Goal: Task Accomplishment & Management: Use online tool/utility

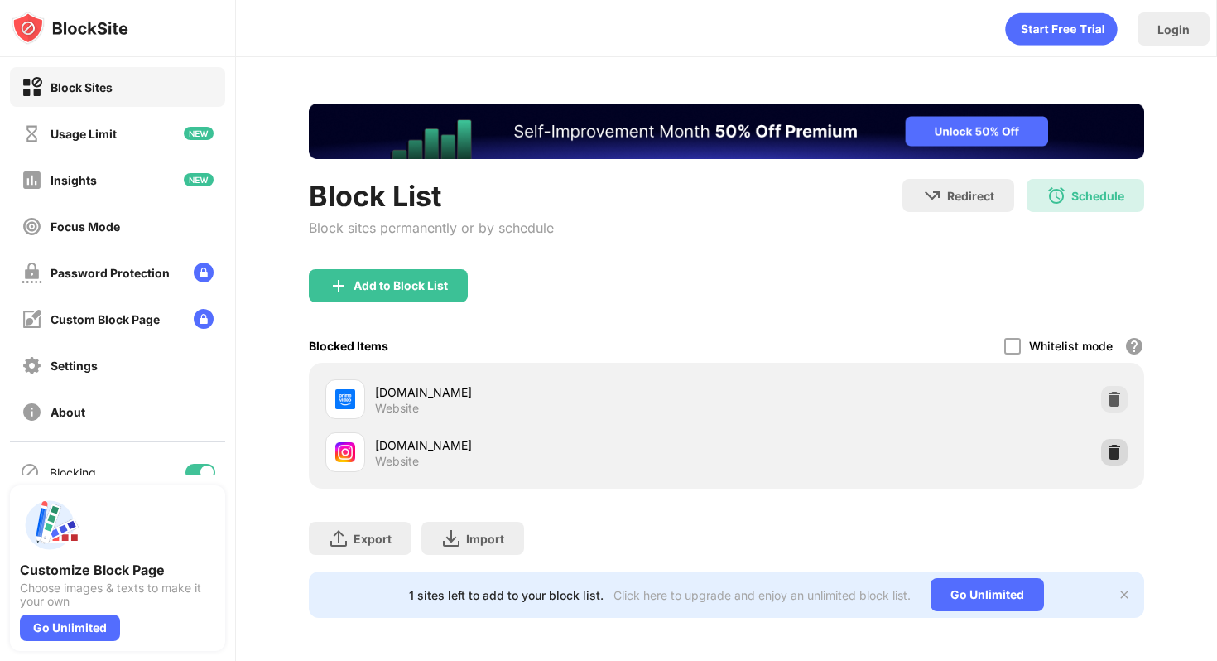
click at [1114, 456] on img at bounding box center [1114, 452] width 17 height 17
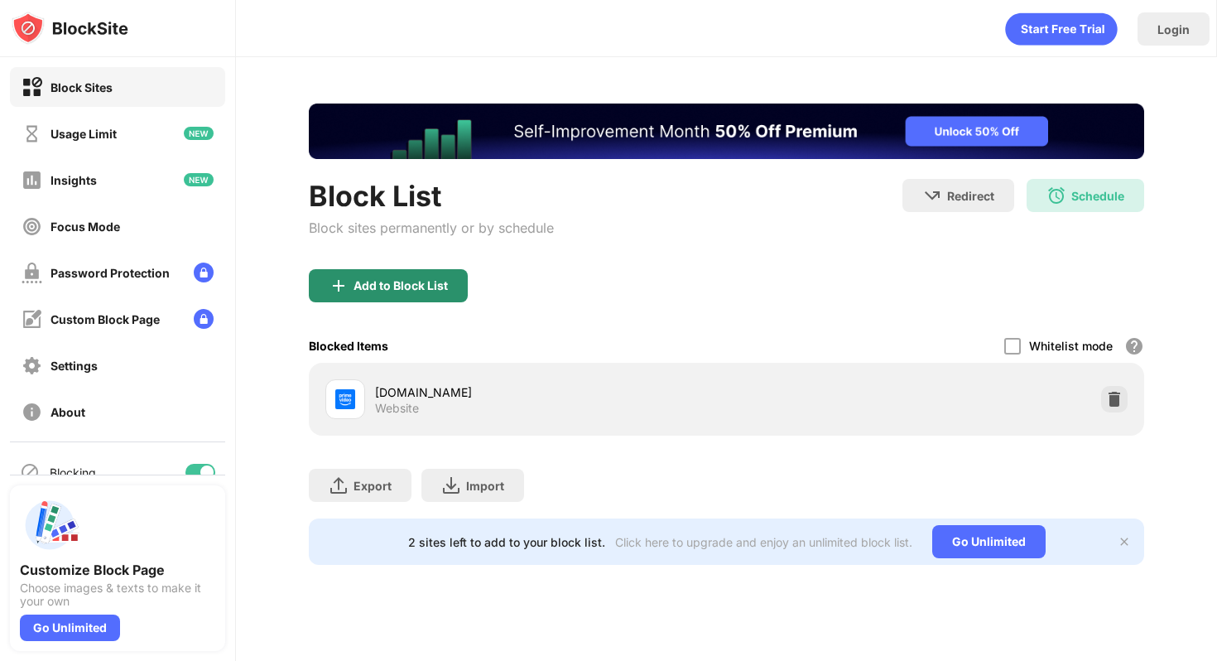
click at [371, 272] on div "Add to Block List" at bounding box center [388, 285] width 159 height 33
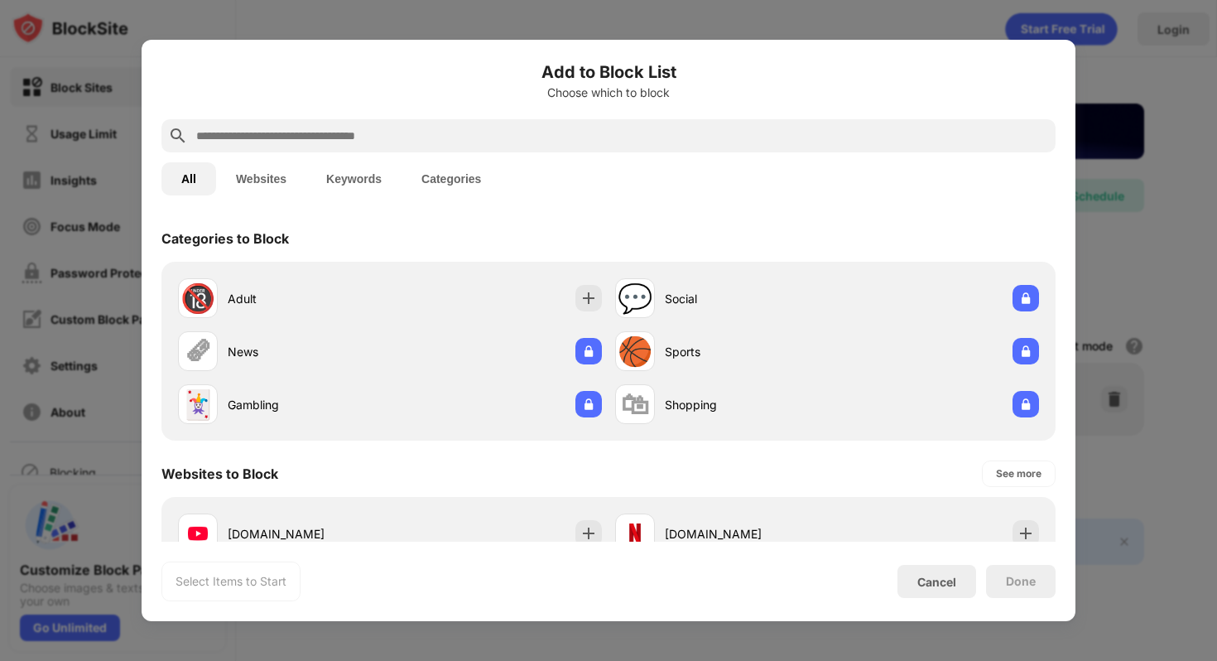
click at [216, 133] on input "text" at bounding box center [622, 136] width 854 height 20
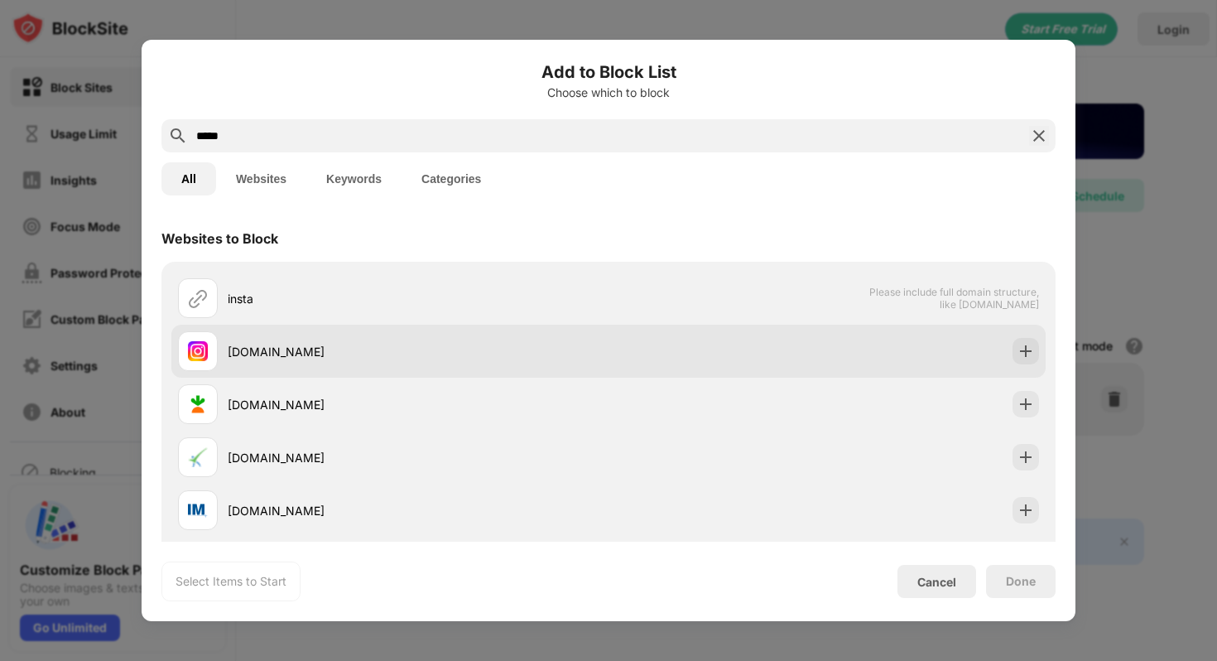
type input "*****"
click at [329, 344] on div "[DOMAIN_NAME]" at bounding box center [418, 351] width 381 height 17
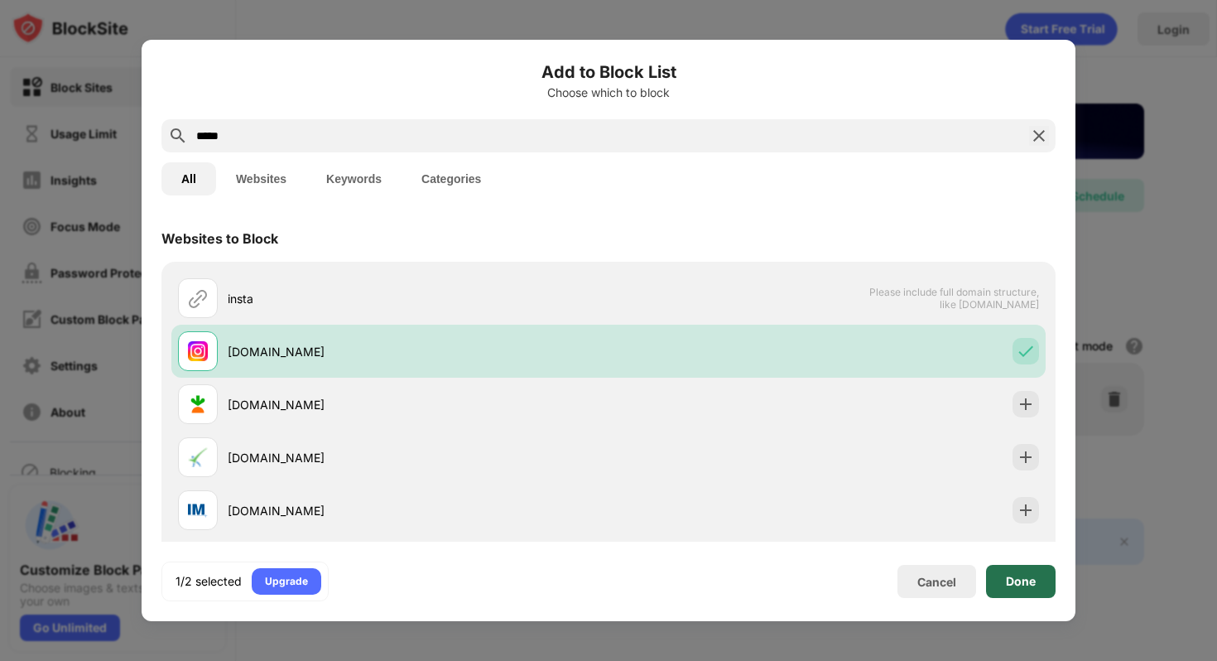
click at [1031, 589] on div "Done" at bounding box center [1021, 581] width 70 height 33
